Goal: Task Accomplishment & Management: Use online tool/utility

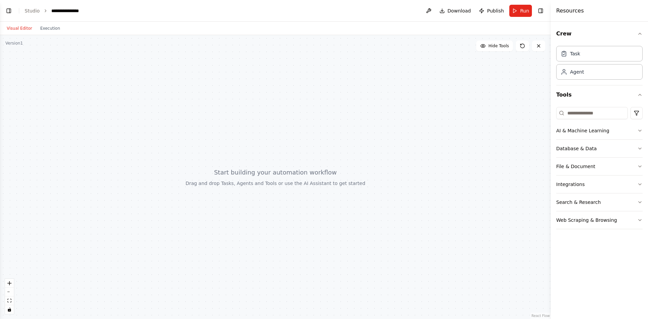
click at [425, 11] on header "**********" at bounding box center [275, 11] width 551 height 22
click at [432, 11] on button at bounding box center [428, 11] width 11 height 12
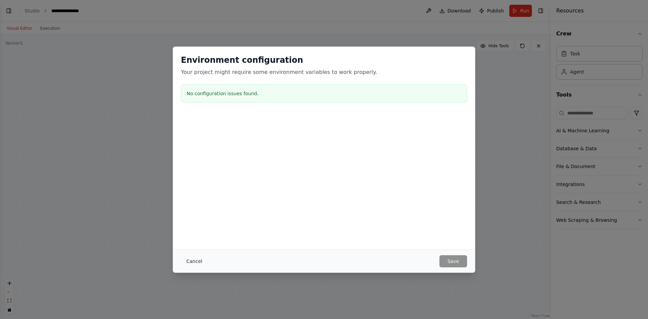
click at [192, 259] on button "Cancel" at bounding box center [194, 261] width 27 height 12
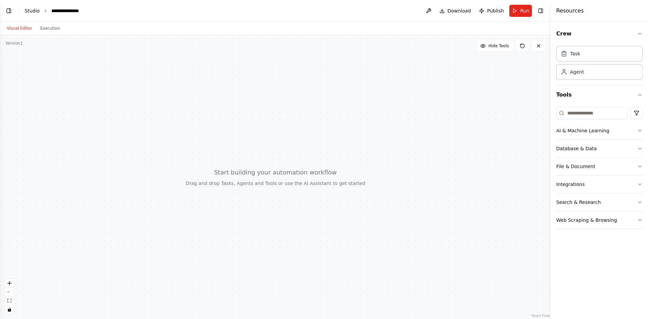
click at [32, 10] on link "Studio" at bounding box center [32, 10] width 15 height 5
drag, startPoint x: 437, startPoint y: 148, endPoint x: 485, endPoint y: 212, distance: 80.5
click at [494, 215] on div at bounding box center [275, 177] width 551 height 284
click at [586, 73] on div "Agent" at bounding box center [599, 72] width 86 height 16
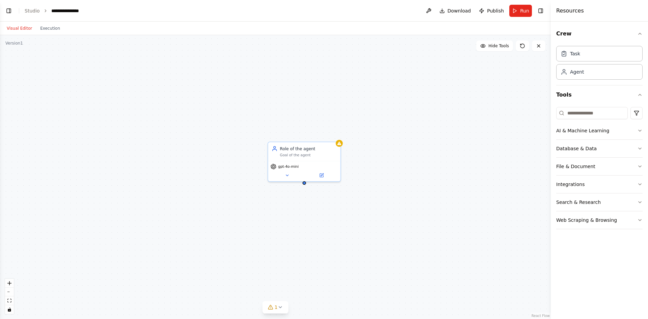
drag, startPoint x: 579, startPoint y: 130, endPoint x: 232, endPoint y: 113, distance: 347.2
click at [234, 113] on div "BETA You said: Building an Unrestricted Local AI Agent Crew System The complete…" at bounding box center [324, 159] width 648 height 319
drag, startPoint x: 588, startPoint y: 130, endPoint x: 550, endPoint y: 125, distance: 38.7
click at [546, 125] on div "BETA You said: Building an Unrestricted Local AI Agent Crew System The complete…" at bounding box center [324, 159] width 648 height 319
click at [640, 132] on icon "button" at bounding box center [639, 130] width 5 height 5
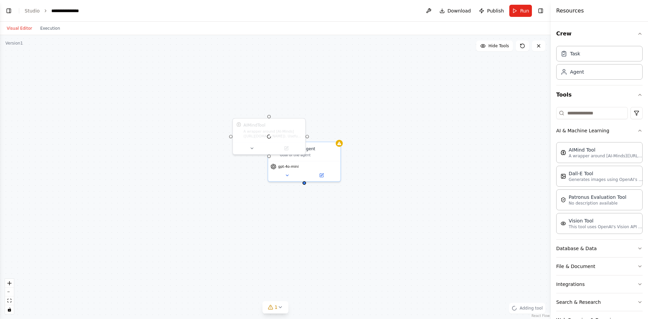
scroll to position [2009, 0]
drag, startPoint x: 278, startPoint y: 138, endPoint x: 287, endPoint y: 123, distance: 17.3
click at [265, 104] on div "AIMind Tool A wrapper around [AI-Minds](https://mindsdb.com/minds). Useful for …" at bounding box center [257, 95] width 72 height 24
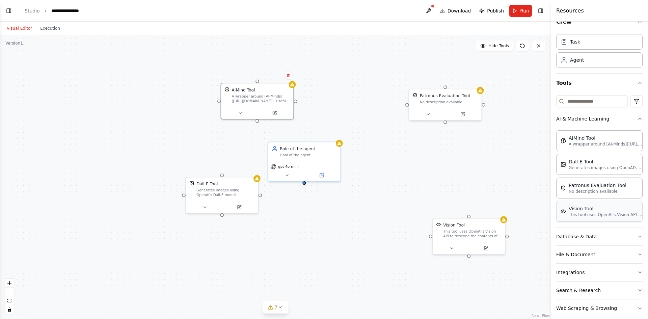
scroll to position [21, 0]
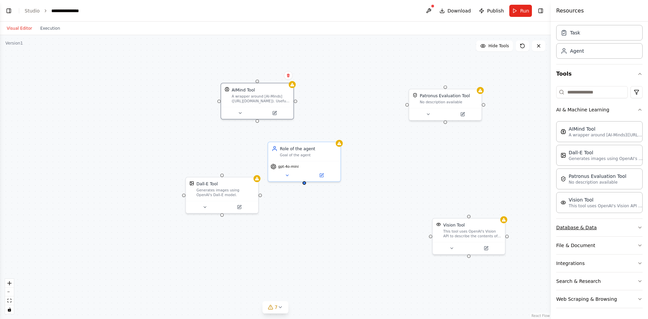
click at [600, 229] on button "Database & Data" at bounding box center [599, 228] width 86 height 18
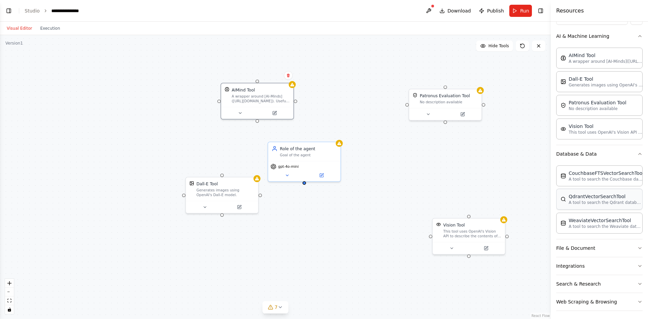
scroll to position [97, 0]
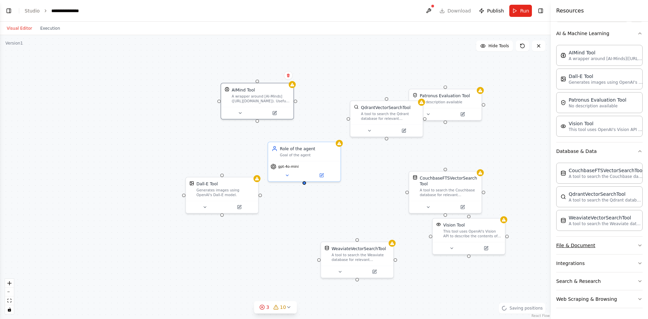
click at [587, 244] on button "File & Document" at bounding box center [599, 245] width 86 height 18
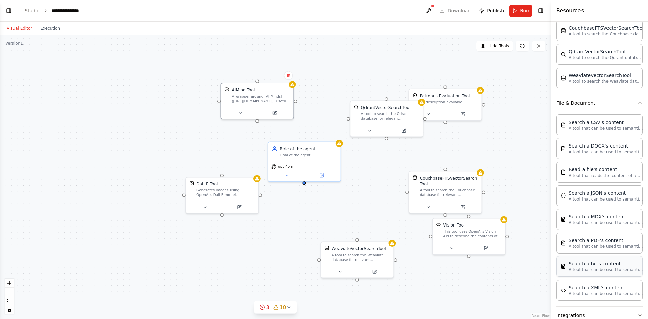
scroll to position [266, 0]
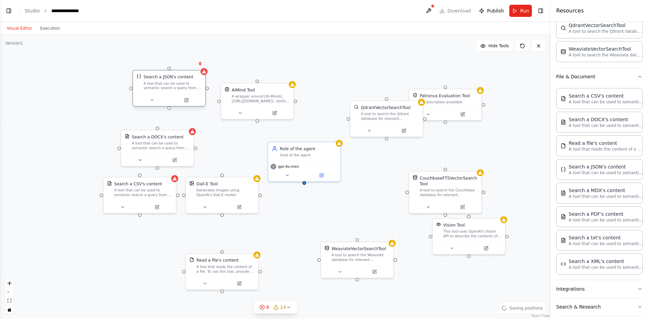
drag, startPoint x: 181, startPoint y: 121, endPoint x: 159, endPoint y: 87, distance: 40.1
click at [160, 87] on div "Search a JSON's content A tool that can be used to semantic search a query from…" at bounding box center [169, 83] width 72 height 24
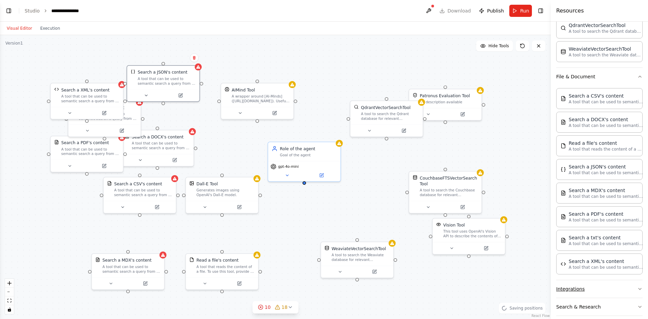
click at [579, 289] on button "Integrations" at bounding box center [599, 289] width 86 height 18
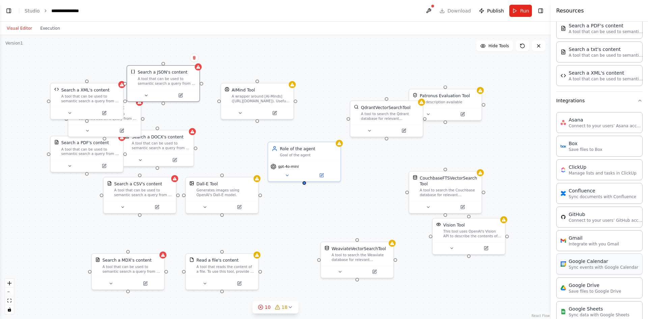
scroll to position [502, 0]
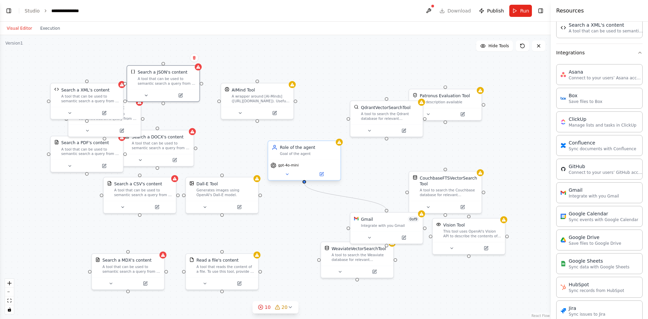
drag, startPoint x: 386, startPoint y: 208, endPoint x: 305, endPoint y: 184, distance: 84.4
click at [305, 184] on div "Role of the agent Goal of the agent gpt-4o-mini AIMind Tool A wrapper around [A…" at bounding box center [275, 177] width 551 height 284
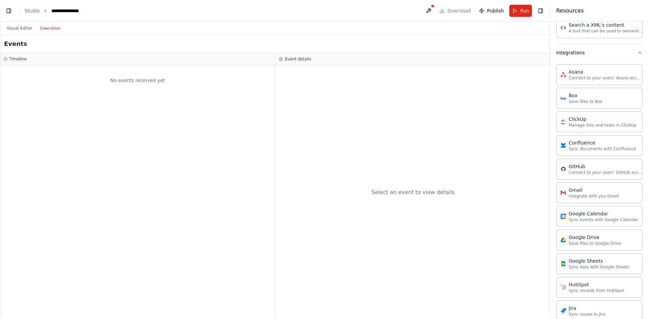
click at [48, 28] on button "Execution" at bounding box center [50, 28] width 28 height 8
click at [25, 29] on button "Visual Editor" at bounding box center [19, 28] width 33 height 8
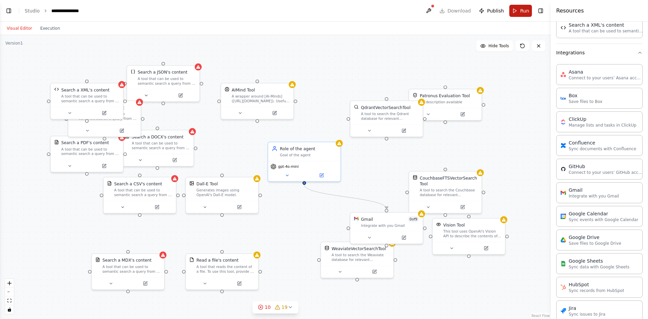
click at [519, 11] on button "Run" at bounding box center [520, 11] width 23 height 12
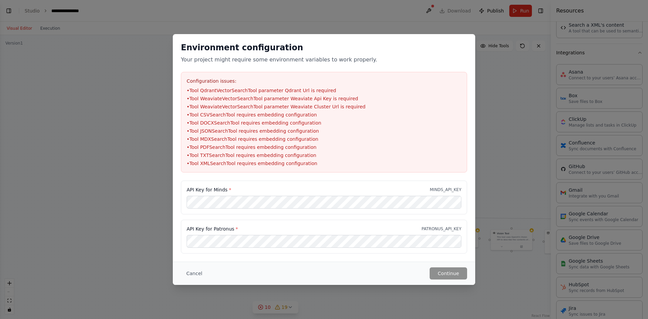
click at [33, 167] on div "Environment configuration Your project might require some environment variables…" at bounding box center [324, 159] width 648 height 319
click at [189, 269] on button "Cancel" at bounding box center [194, 273] width 27 height 12
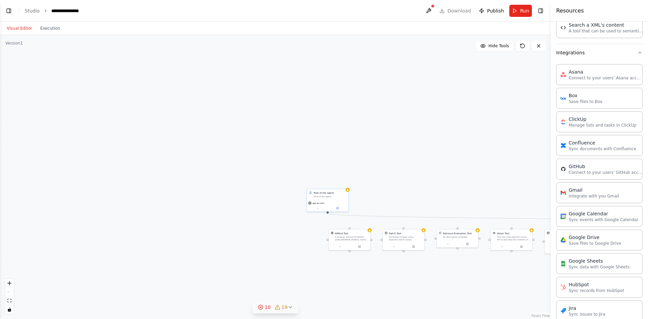
click at [289, 307] on icon at bounding box center [290, 306] width 3 height 1
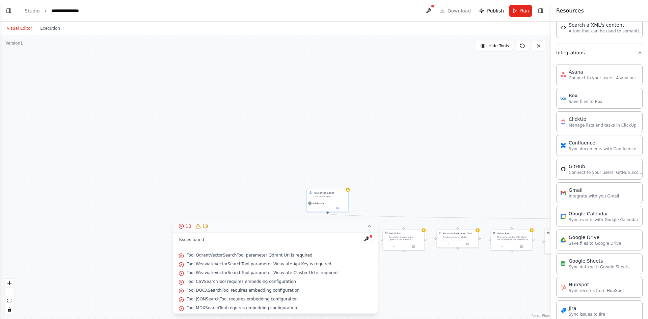
scroll to position [0, 0]
click at [294, 146] on div ".deletable-edge-delete-btn { width: 20px; height: 20px; border: 0px solid #ffff…" at bounding box center [275, 177] width 551 height 284
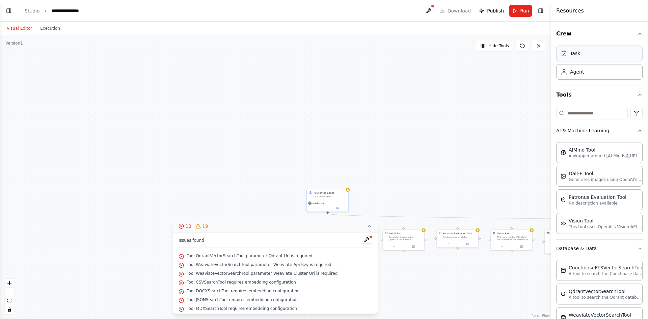
click at [586, 55] on div "Task" at bounding box center [599, 54] width 86 height 16
click at [525, 49] on button at bounding box center [521, 45] width 13 height 11
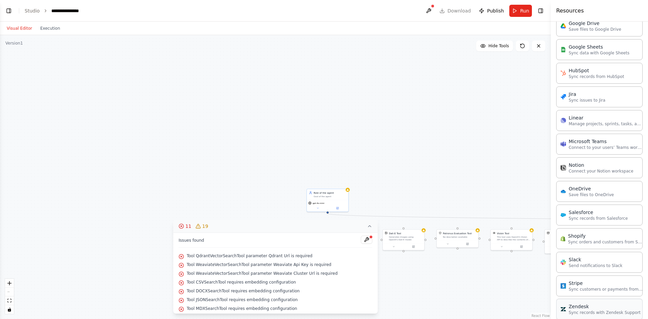
scroll to position [769, 0]
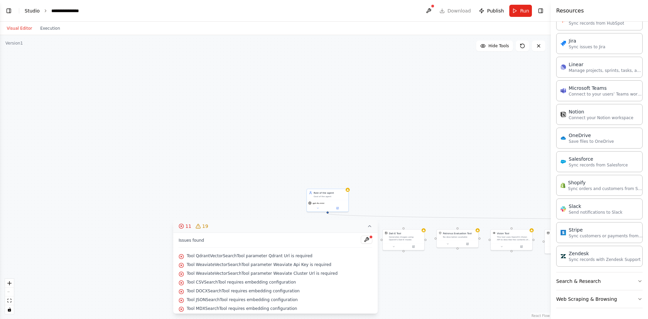
click at [35, 10] on link "Studio" at bounding box center [32, 10] width 15 height 5
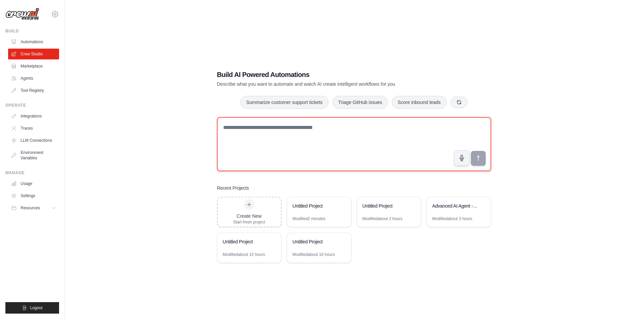
click at [317, 131] on textarea at bounding box center [354, 144] width 274 height 54
paste textarea "**********"
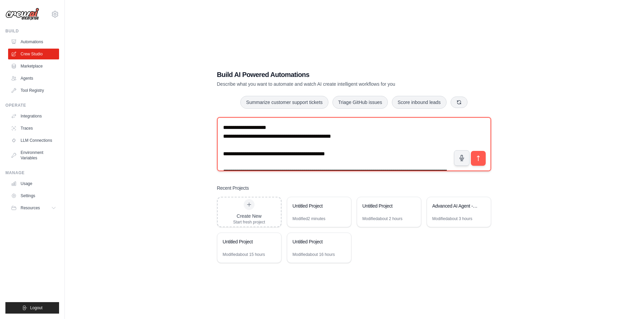
scroll to position [5302, 0]
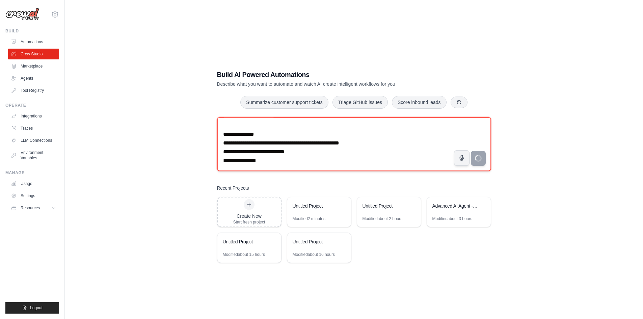
type textarea "**********"
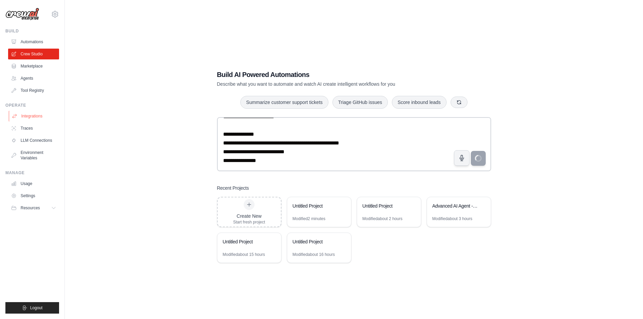
click at [36, 115] on link "Integrations" at bounding box center [34, 116] width 51 height 11
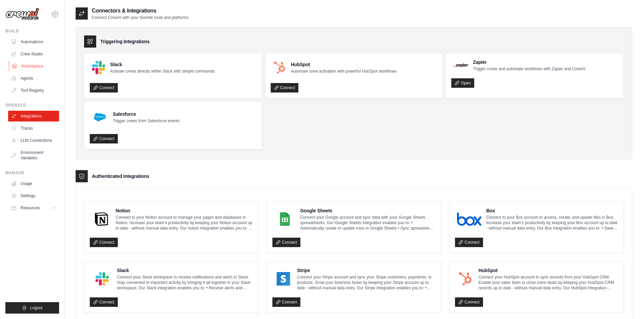
click at [34, 63] on link "Marketplace" at bounding box center [34, 66] width 51 height 11
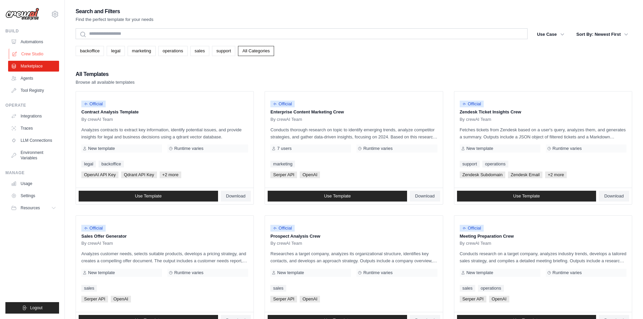
click at [31, 50] on link "Crew Studio" at bounding box center [34, 54] width 51 height 11
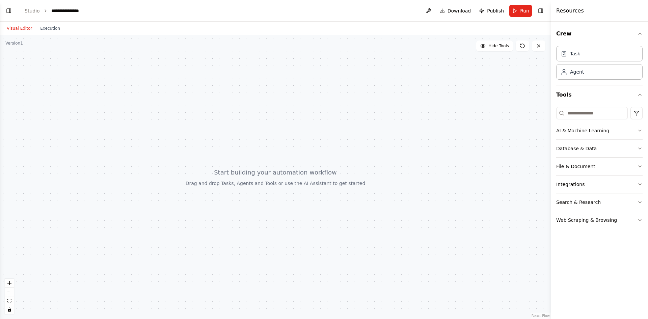
scroll to position [1872, 0]
click at [7, 29] on button "Visual Editor" at bounding box center [19, 28] width 33 height 8
click at [15, 31] on button "Visual Editor" at bounding box center [19, 28] width 33 height 8
click at [14, 49] on div at bounding box center [275, 177] width 551 height 284
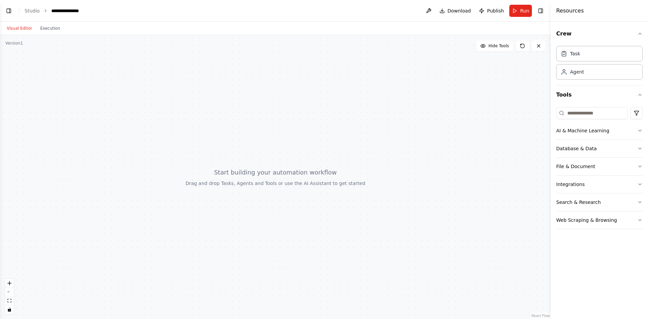
scroll to position [1940, 0]
click at [427, 8] on button at bounding box center [428, 11] width 11 height 12
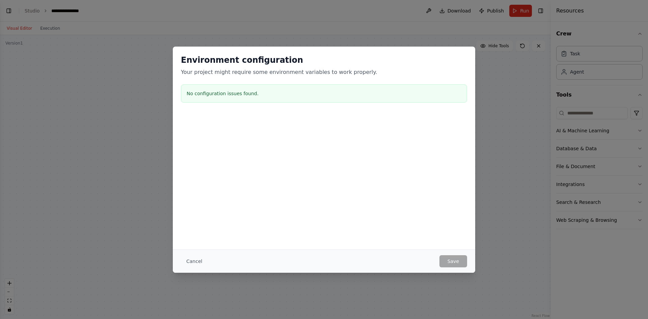
scroll to position [1984, 0]
drag, startPoint x: 186, startPoint y: 257, endPoint x: 191, endPoint y: 257, distance: 5.1
click at [187, 257] on button "Cancel" at bounding box center [194, 261] width 27 height 12
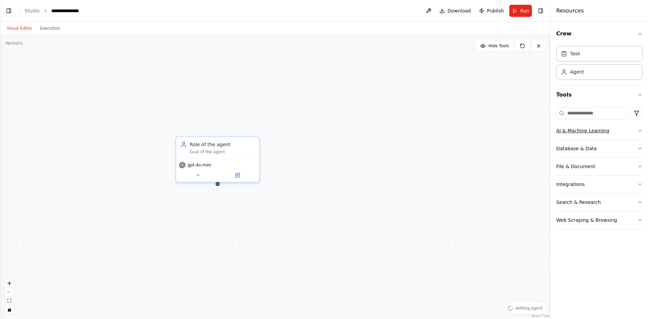
scroll to position [2001, 0]
click at [639, 31] on icon "button" at bounding box center [639, 33] width 5 height 5
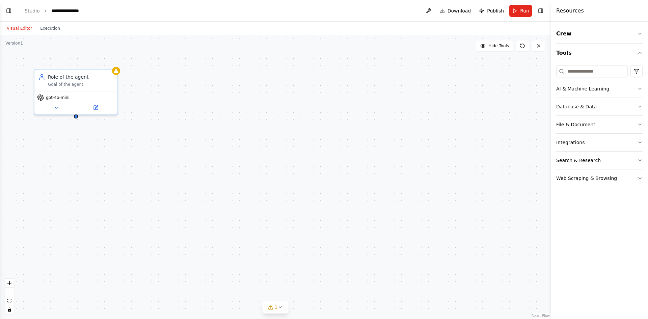
click at [564, 12] on h4 "Resources" at bounding box center [570, 11] width 28 height 8
click at [637, 90] on icon "button" at bounding box center [639, 88] width 5 height 5
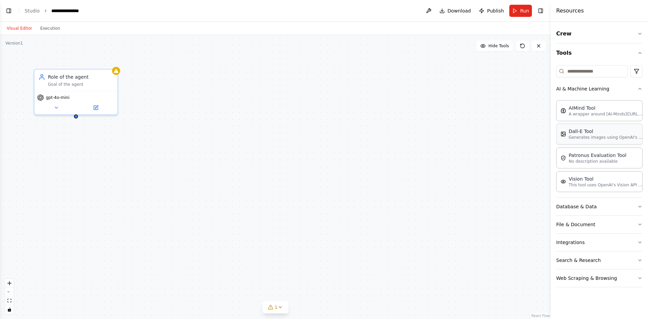
drag, startPoint x: 592, startPoint y: 112, endPoint x: 595, endPoint y: 128, distance: 16.2
click at [592, 112] on p "A wrapper around [AI-Minds](https://mindsdb.com/minds). Useful for when you nee…" at bounding box center [605, 113] width 74 height 5
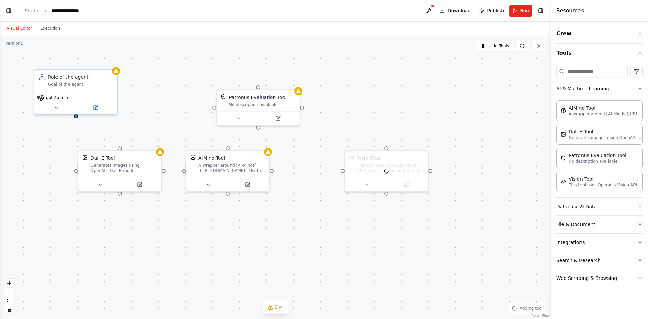
click at [572, 208] on button "Database & Data" at bounding box center [599, 207] width 86 height 18
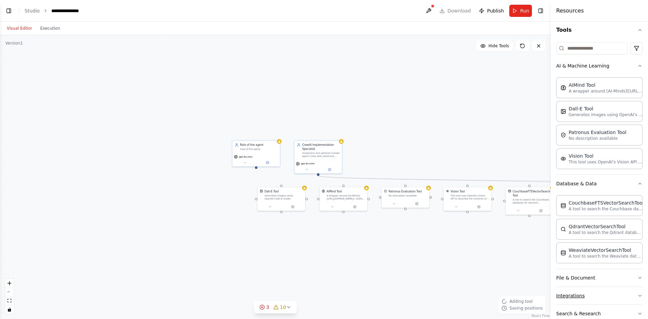
scroll to position [55, 0]
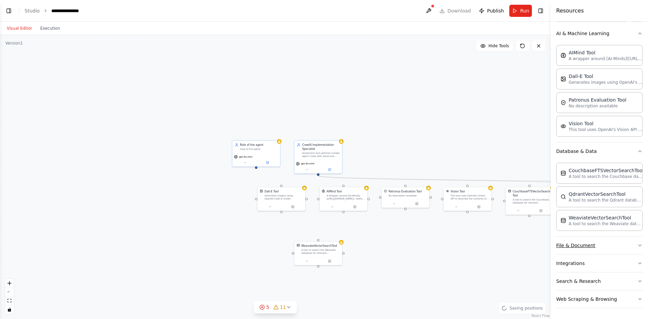
click at [583, 244] on button "File & Document" at bounding box center [599, 245] width 86 height 18
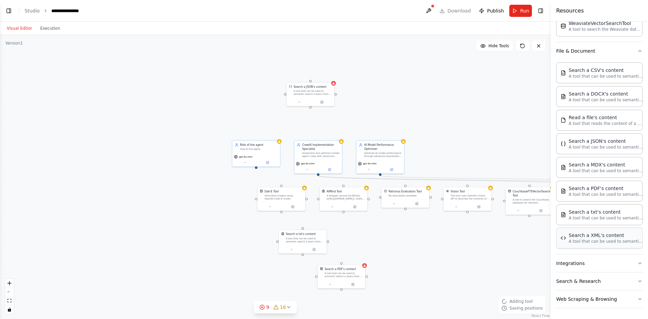
scroll to position [2129, 0]
click at [589, 268] on button "Integrations" at bounding box center [599, 263] width 86 height 18
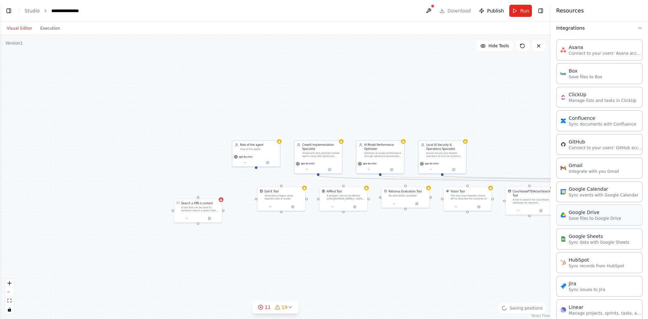
scroll to position [486, 0]
click at [432, 10] on button at bounding box center [428, 11] width 11 height 12
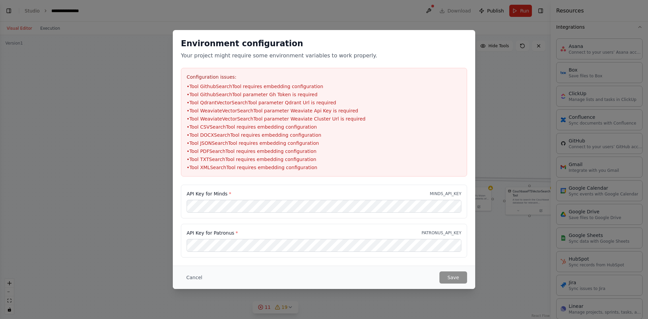
click at [430, 11] on div "Environment configuration Your project might require some environment variables…" at bounding box center [324, 159] width 648 height 319
click at [518, 23] on div "Environment configuration Your project might require some environment variables…" at bounding box center [324, 159] width 648 height 319
click at [197, 275] on button "Cancel" at bounding box center [194, 277] width 27 height 12
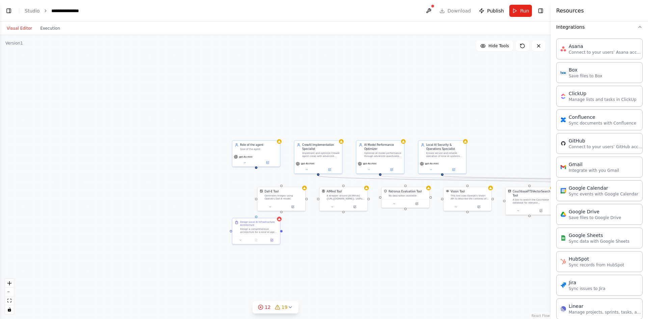
scroll to position [2190, 0]
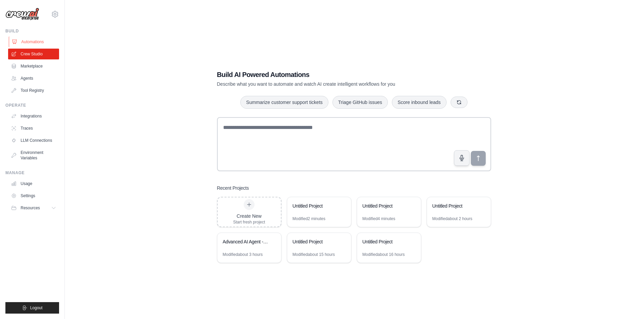
click at [31, 45] on link "Automations" at bounding box center [34, 41] width 51 height 11
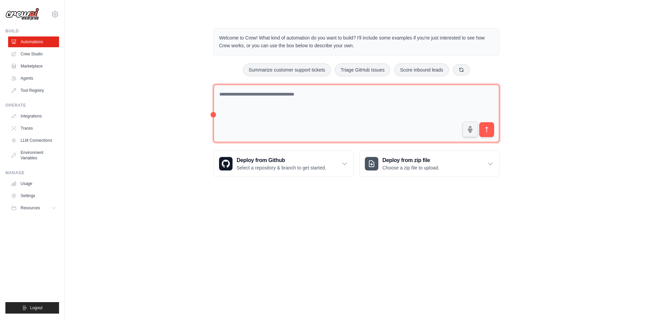
click at [299, 106] on textarea at bounding box center [356, 113] width 286 height 58
paste textarea "**********"
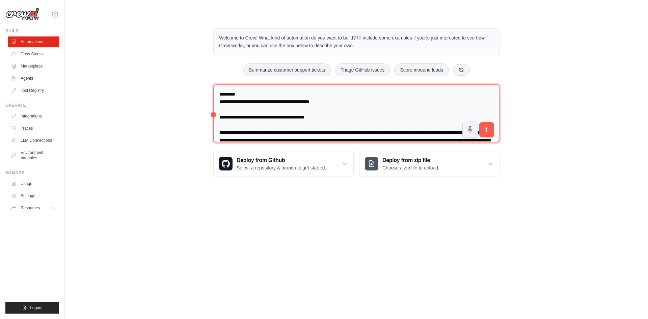
scroll to position [4406, 0]
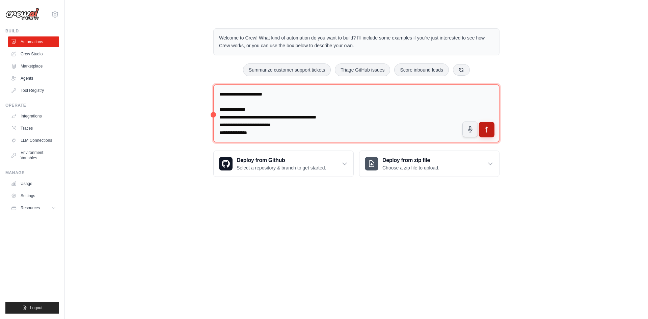
type textarea "**********"
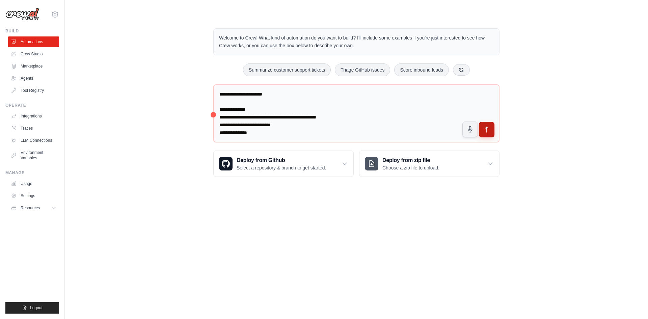
click at [487, 128] on icon "submit" at bounding box center [486, 129] width 2 height 5
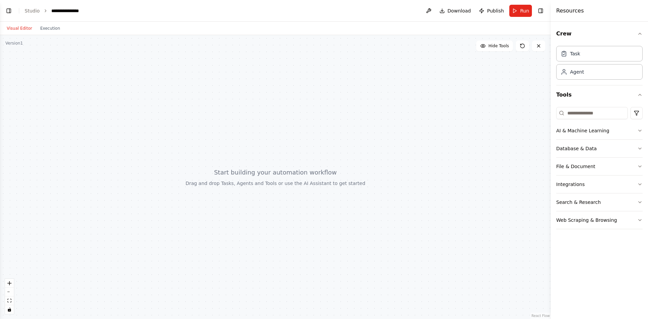
scroll to position [1872, 0]
click at [635, 111] on html "BETA You said: Building an Unrestricted Local AI Agent Crew System The complete…" at bounding box center [324, 159] width 648 height 319
click at [536, 315] on link "React Flow" at bounding box center [540, 316] width 18 height 4
